Goal: Task Accomplishment & Management: Manage account settings

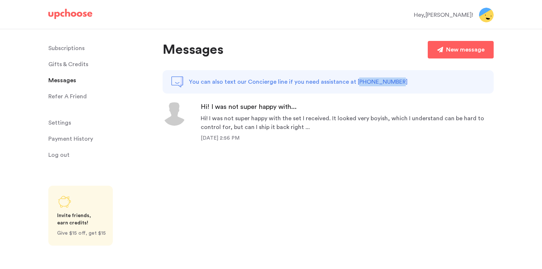
click at [75, 48] on p "Subscriptions" at bounding box center [66, 48] width 36 height 15
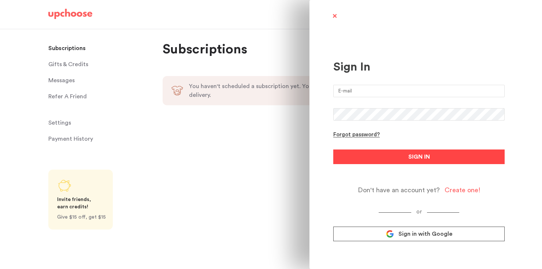
type input "[EMAIL_ADDRESS][DOMAIN_NAME]"
click at [367, 156] on button "SIGN IN" at bounding box center [418, 157] width 171 height 15
